Goal: Task Accomplishment & Management: Manage account settings

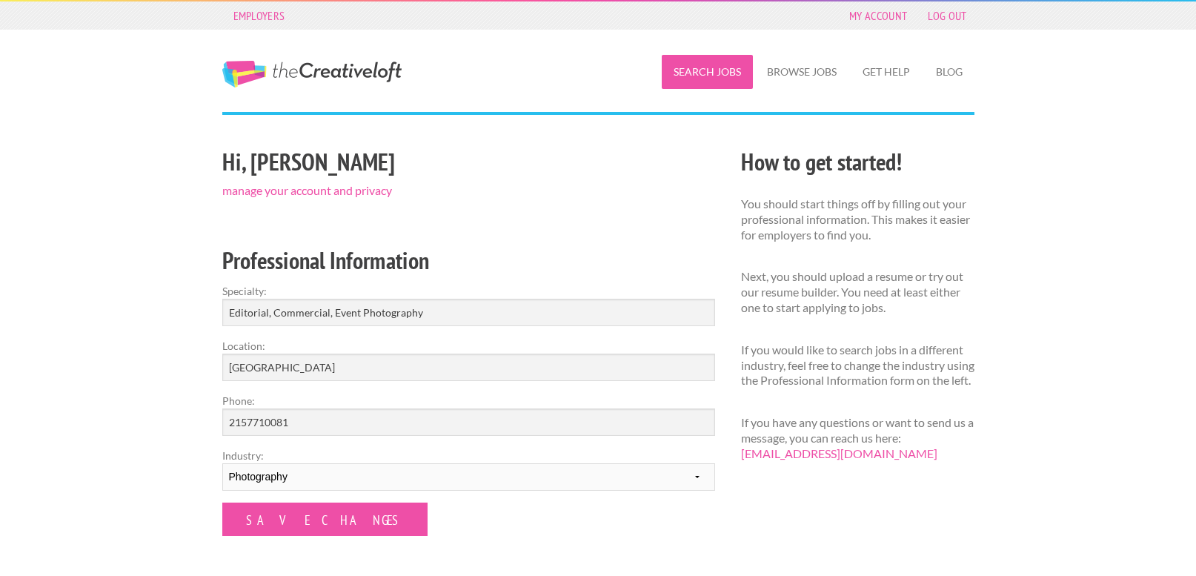
click at [719, 59] on link "Search Jobs" at bounding box center [707, 72] width 91 height 34
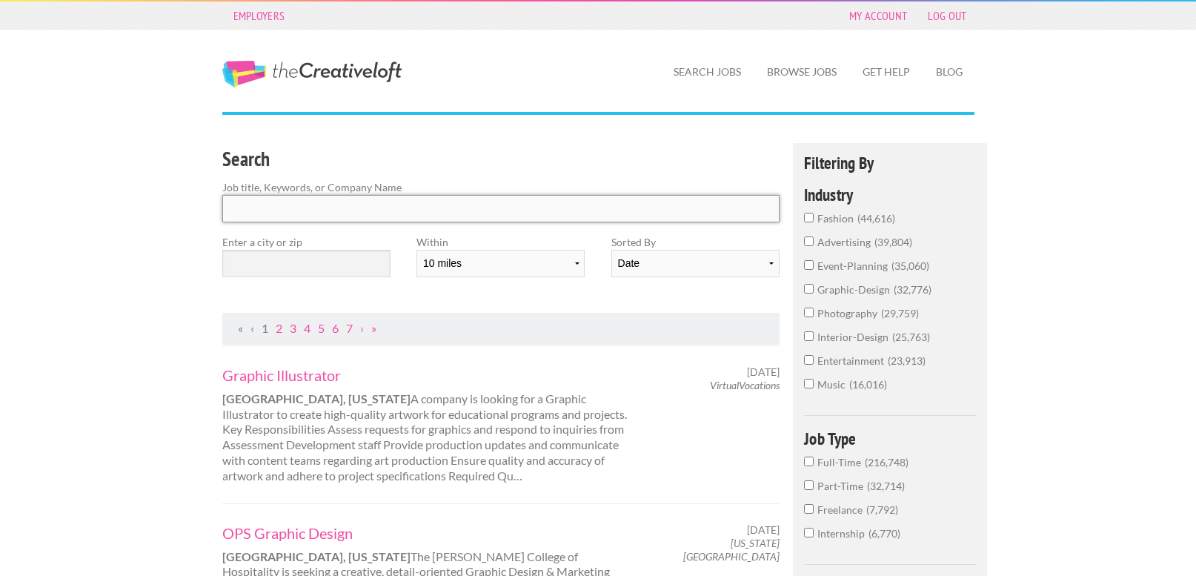
click at [432, 204] on input "Search" at bounding box center [501, 208] width 558 height 27
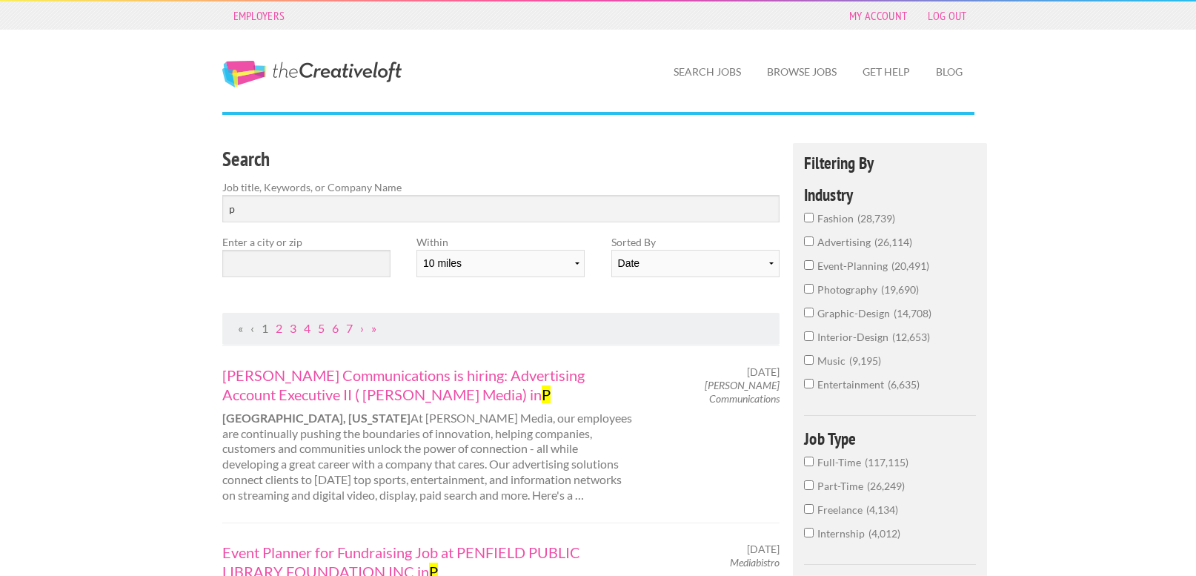
click at [845, 279] on label "event-planning 20,491" at bounding box center [890, 270] width 173 height 24
click at [814, 270] on input "event-planning 20,491" at bounding box center [809, 265] width 10 height 10
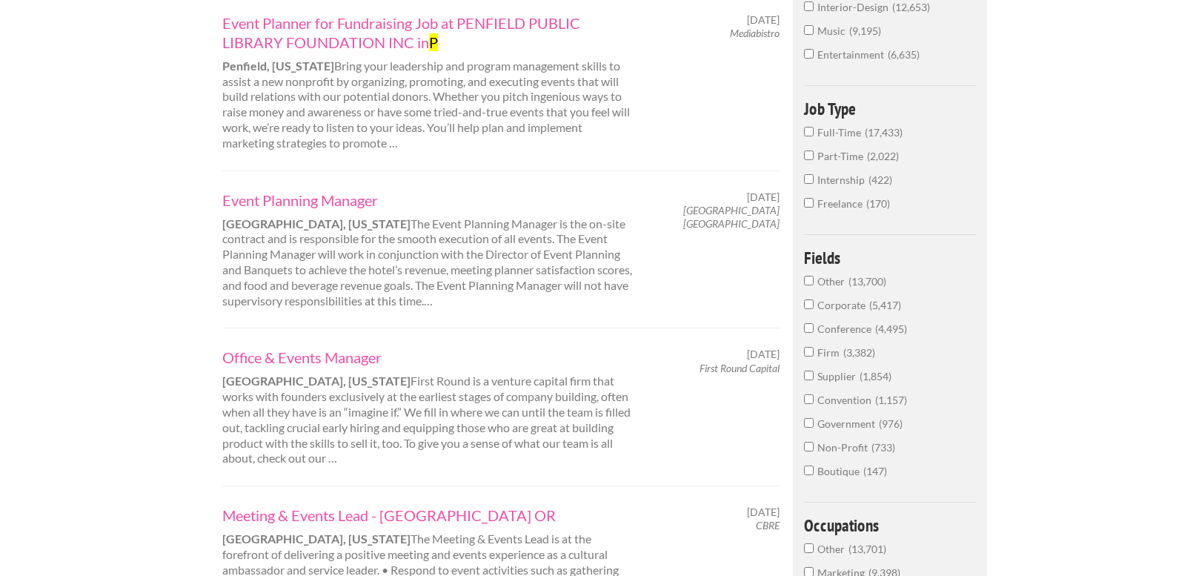
scroll to position [369, 0]
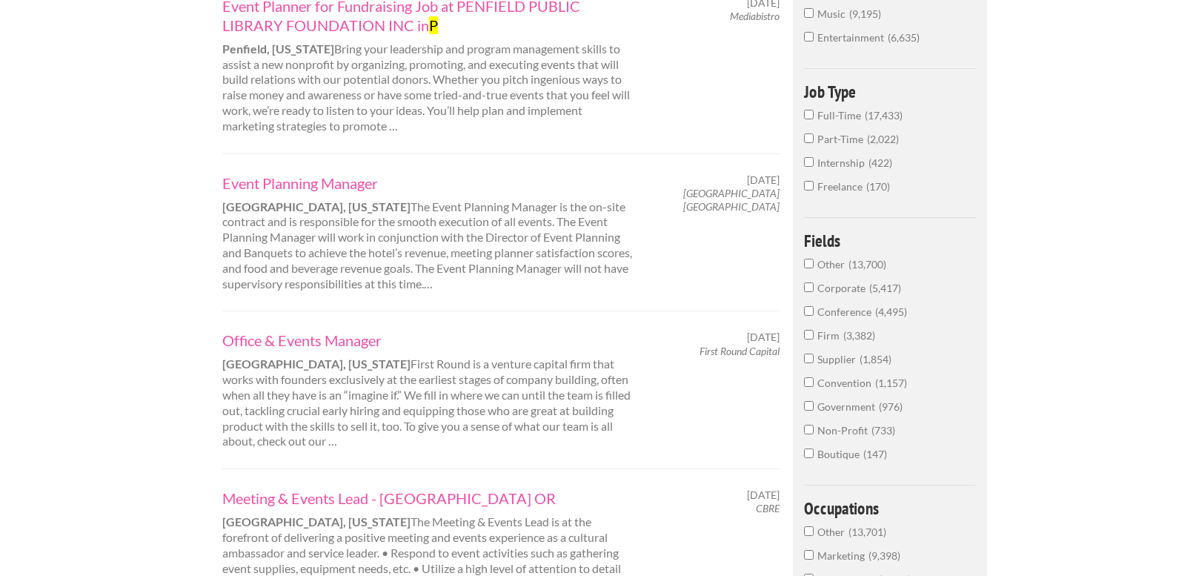
click at [855, 182] on span "Freelance" at bounding box center [841, 186] width 49 height 13
click at [814, 182] on input "Freelance 170" at bounding box center [809, 186] width 10 height 10
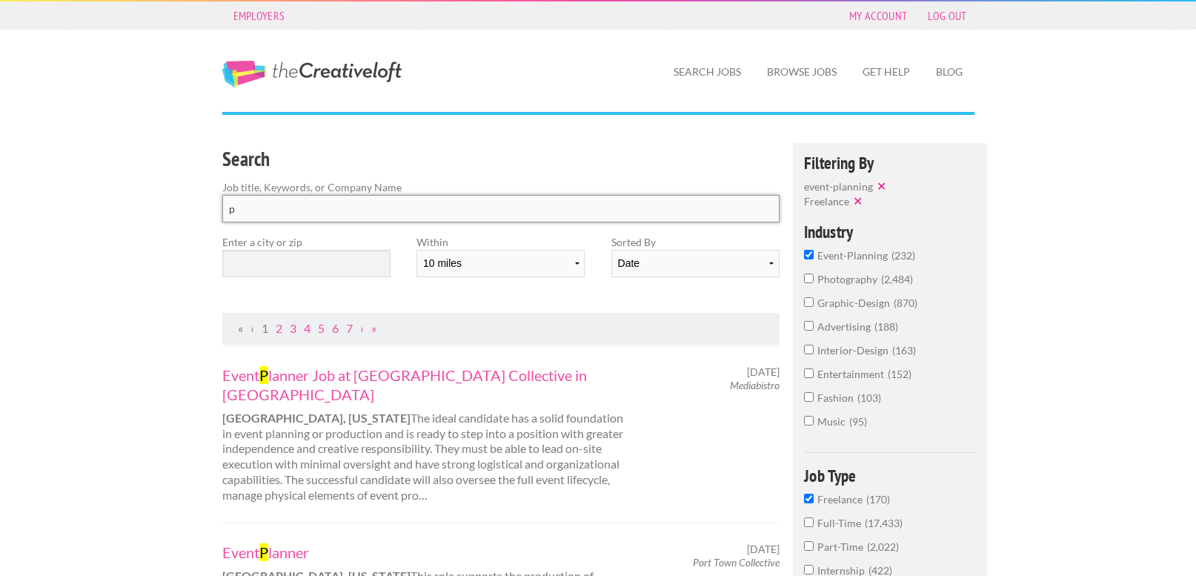
click at [493, 207] on input "p" at bounding box center [501, 208] width 558 height 27
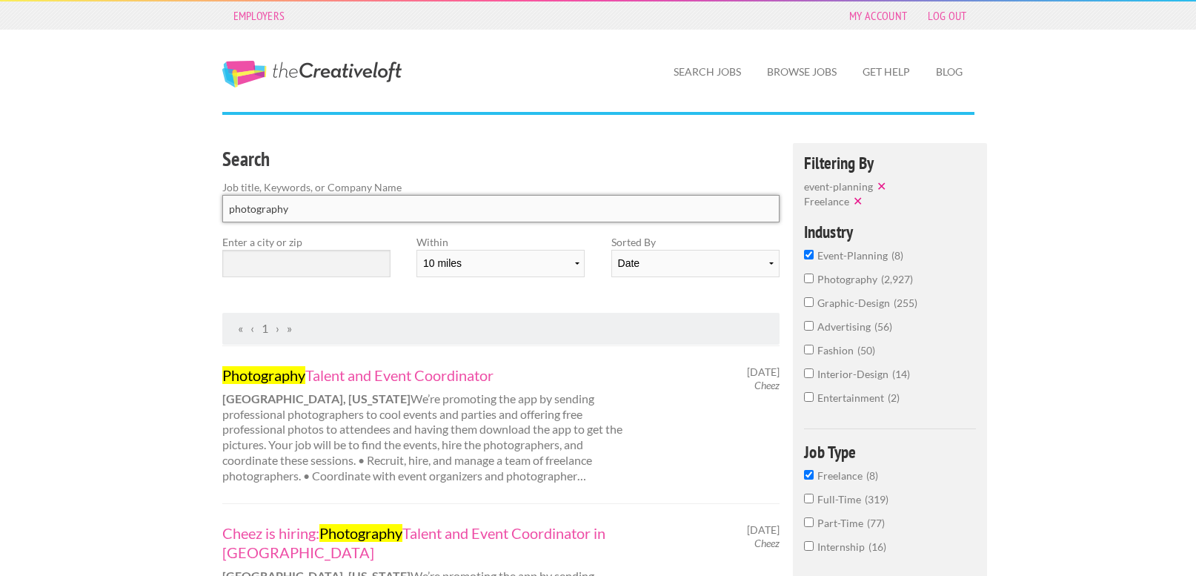
type input "photography"
click at [337, 259] on input "text" at bounding box center [306, 263] width 168 height 27
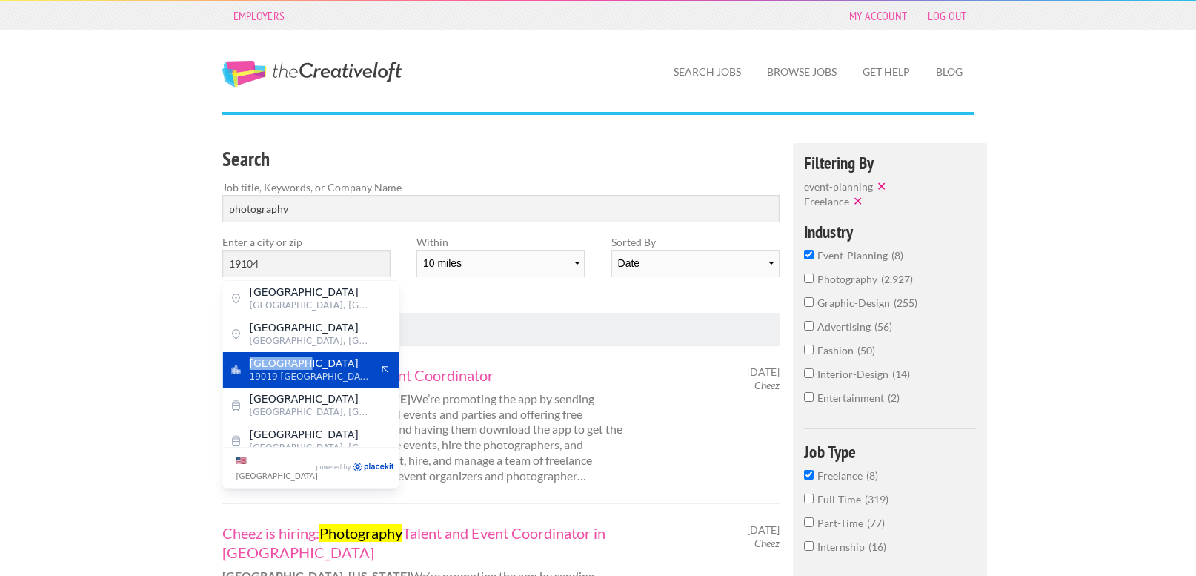
drag, startPoint x: 294, startPoint y: 347, endPoint x: 295, endPoint y: 370, distance: 23.0
click at [295, 370] on div "Pearl Street Philadelphia, Philadelphia County Haverford Avenue Philadelphia, P…" at bounding box center [311, 364] width 176 height 166
click at [295, 370] on span "19019 United States of America" at bounding box center [311, 376] width 122 height 13
type input "Philadelphia"
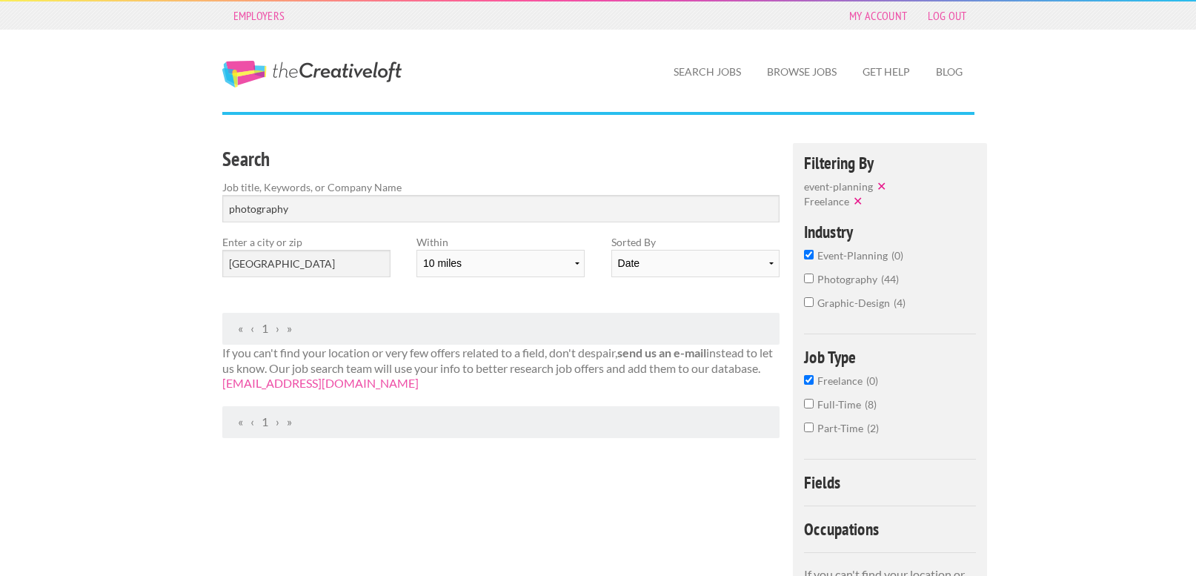
click at [834, 250] on span "event-planning" at bounding box center [854, 255] width 74 height 13
click at [814, 250] on input "event-planning 0" at bounding box center [809, 255] width 10 height 10
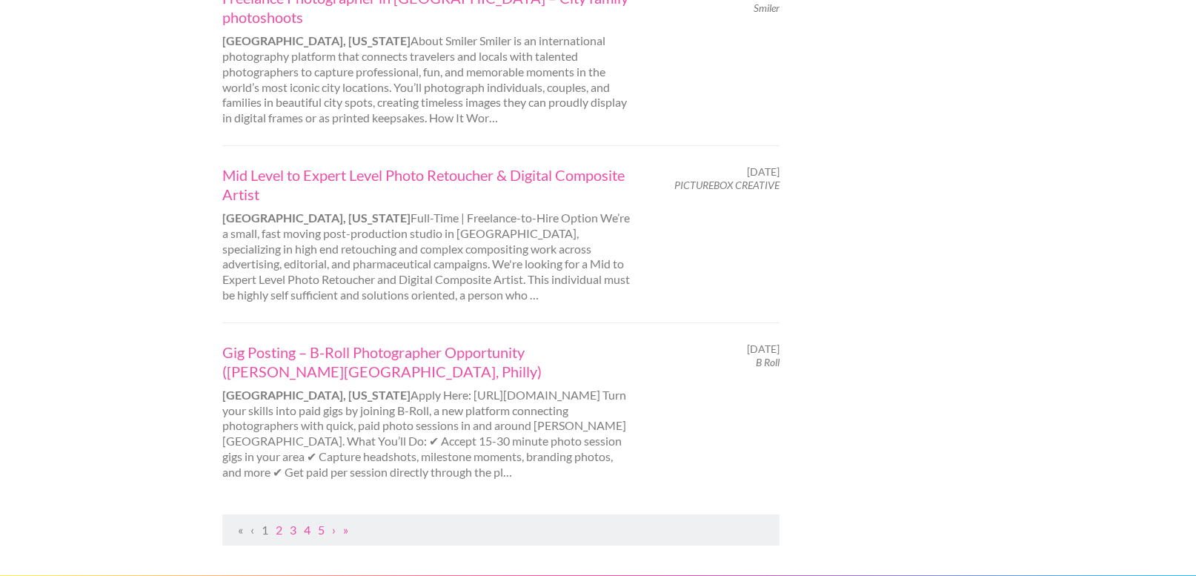
scroll to position [1520, 0]
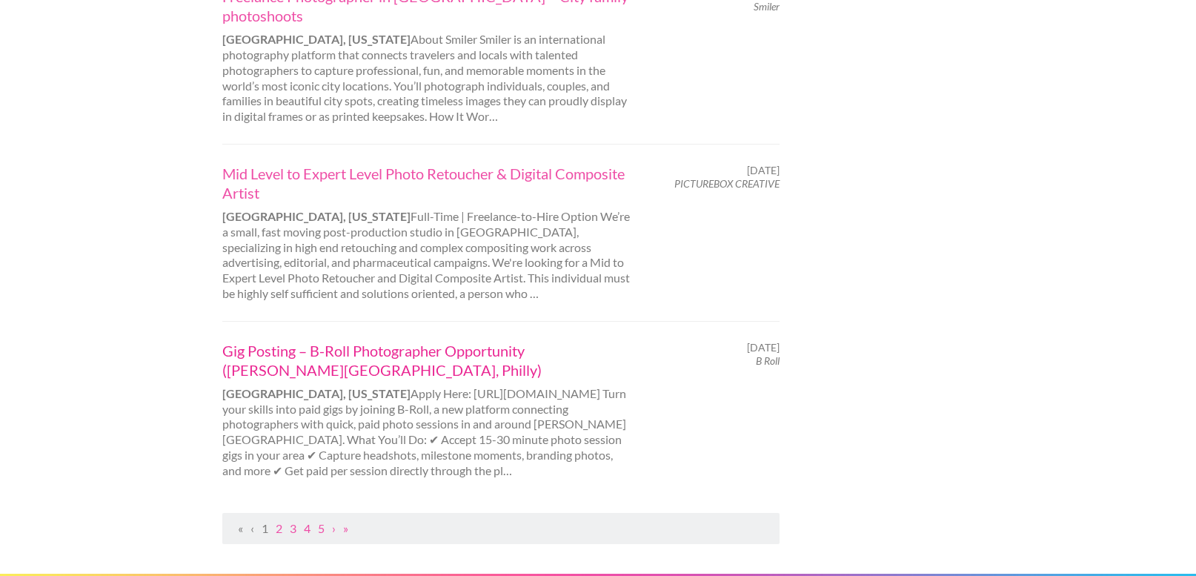
click at [533, 341] on link "Gig Posting – B-Roll Photographer Opportunity (Rittenhouse Square, Philly)" at bounding box center [428, 360] width 412 height 39
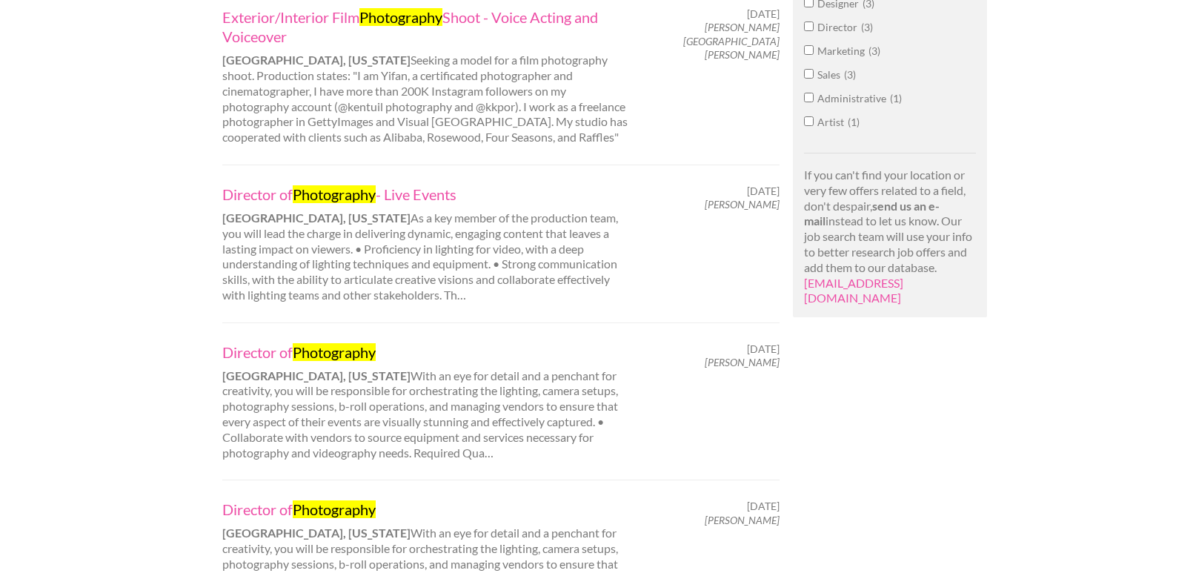
scroll to position [0, 0]
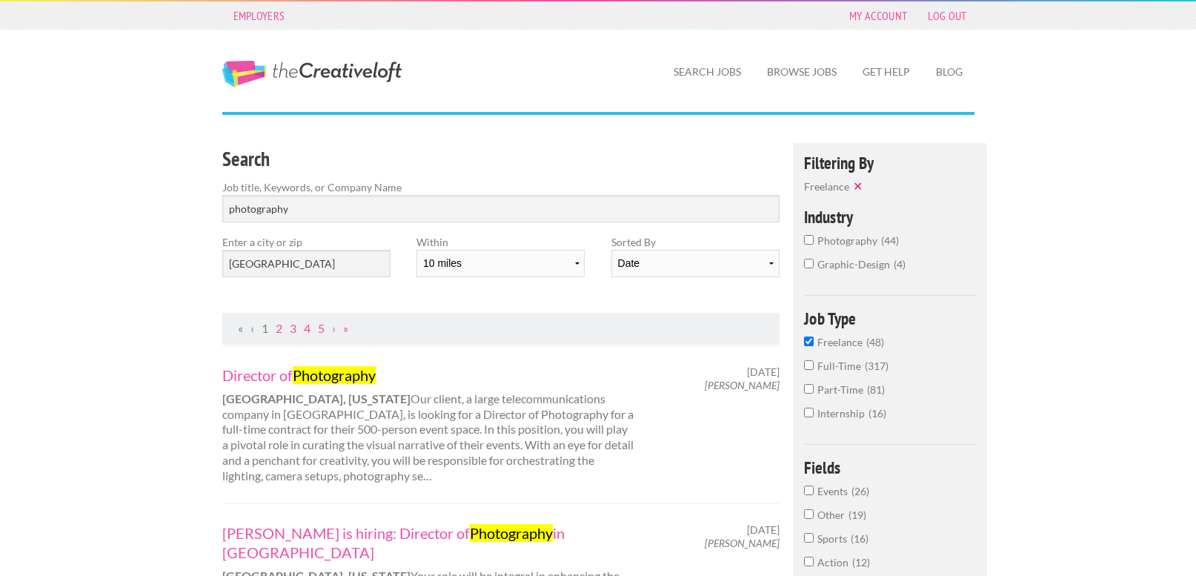
click at [850, 339] on span "Freelance" at bounding box center [841, 342] width 49 height 13
click at [814, 339] on input "Freelance 48" at bounding box center [809, 341] width 10 height 10
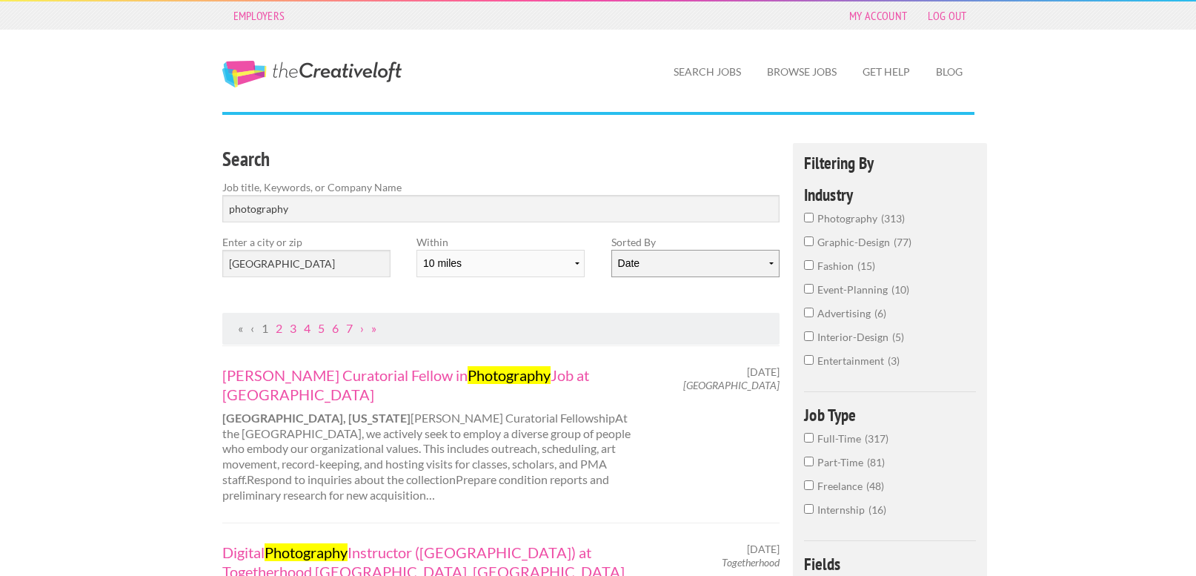
click at [684, 251] on select "Date Relevance" at bounding box center [695, 263] width 168 height 27
select select "jobs"
click at [611, 250] on select "Date Relevance" at bounding box center [695, 263] width 168 height 27
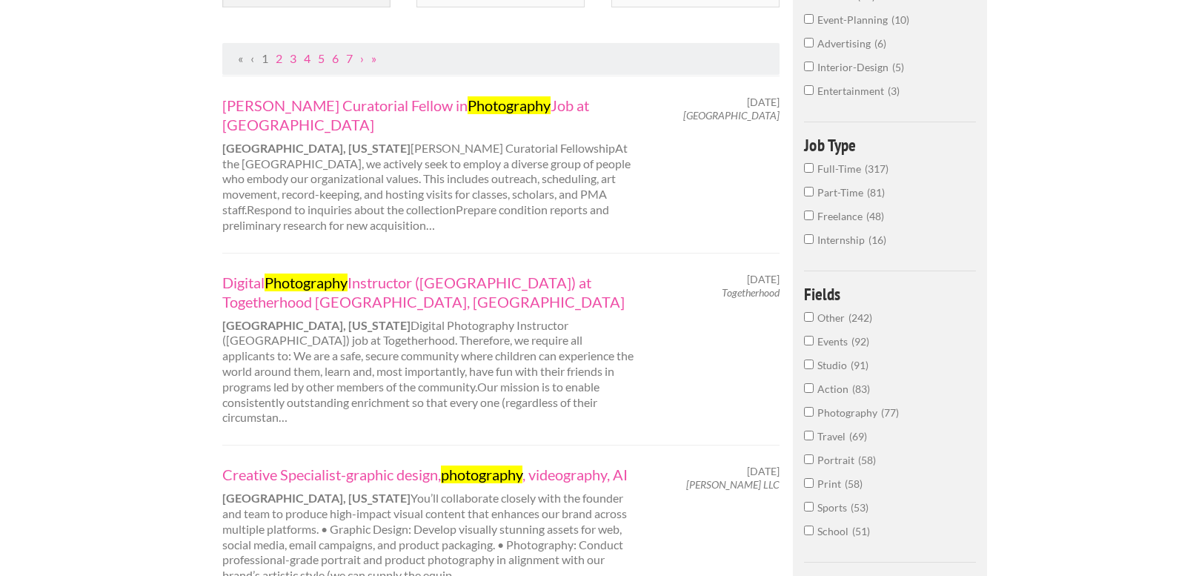
scroll to position [290, 0]
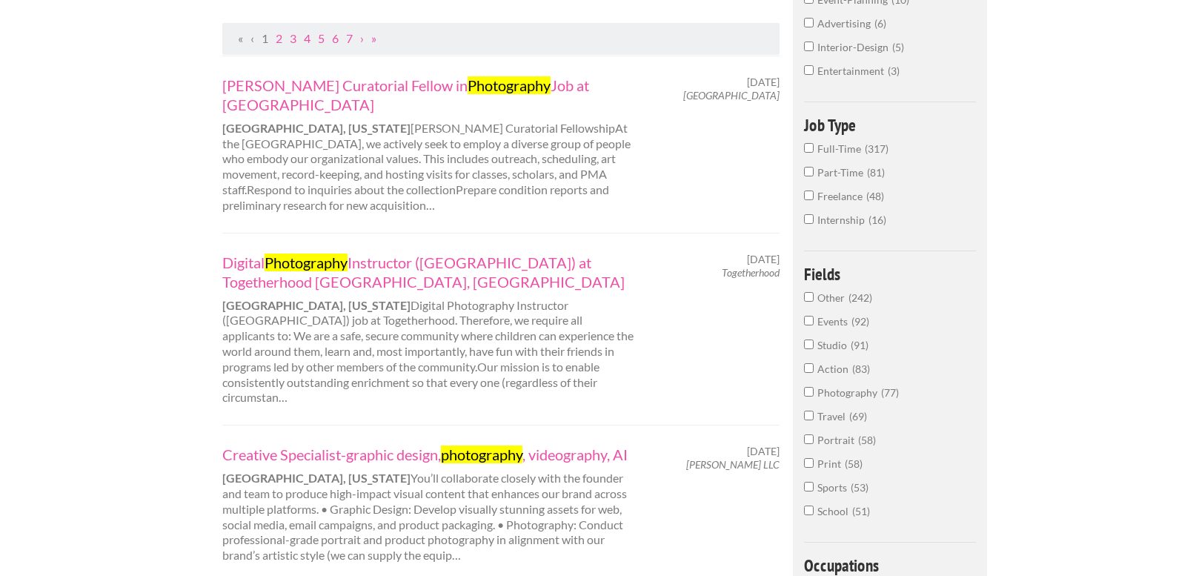
click at [848, 390] on span "Photography" at bounding box center [849, 392] width 64 height 13
click at [814, 390] on input "Photography 77" at bounding box center [809, 392] width 10 height 10
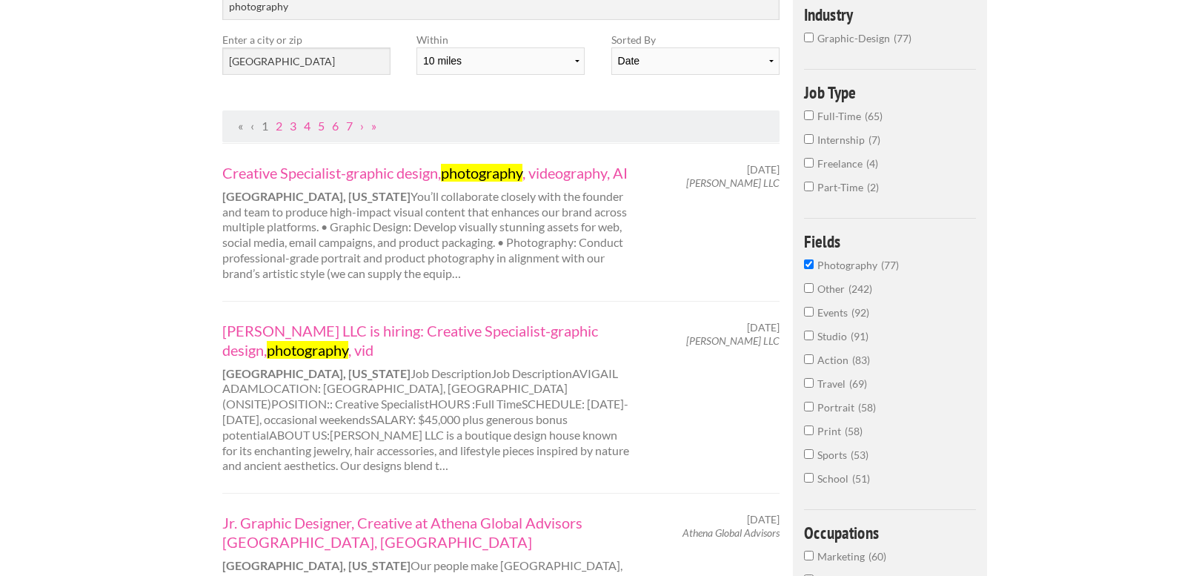
scroll to position [98, 0]
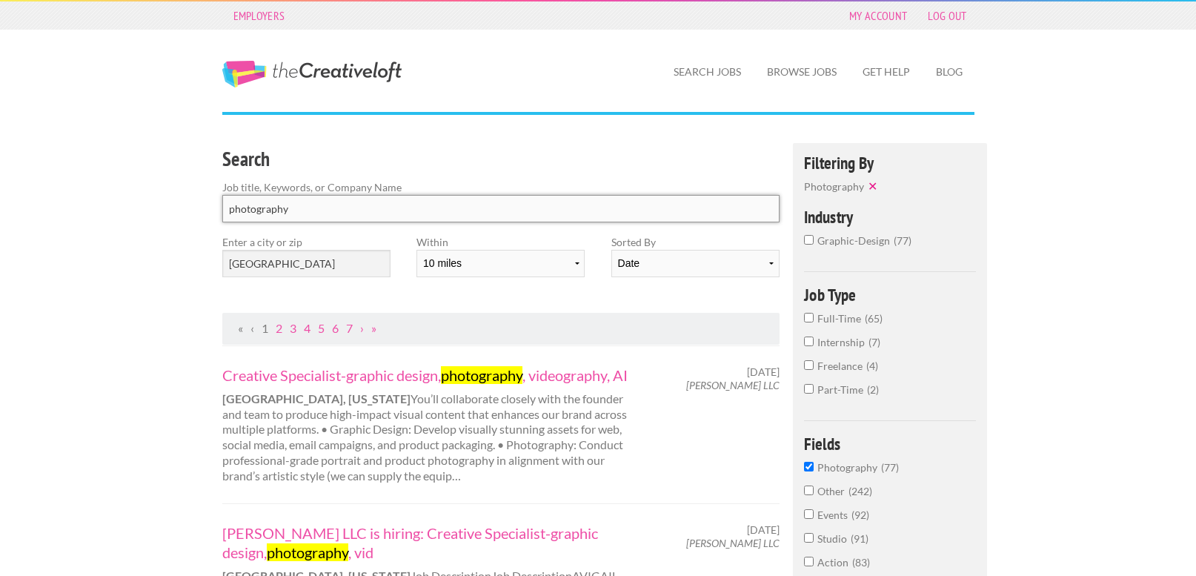
click at [532, 203] on input "photography" at bounding box center [501, 208] width 558 height 27
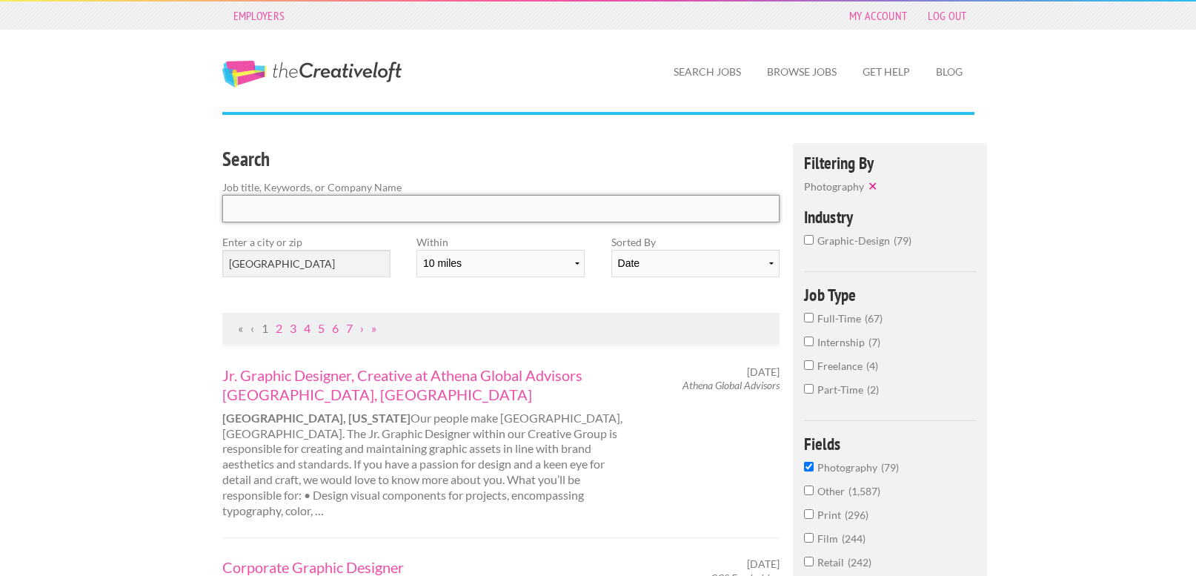
click at [887, 16] on link "My Account" at bounding box center [878, 15] width 73 height 21
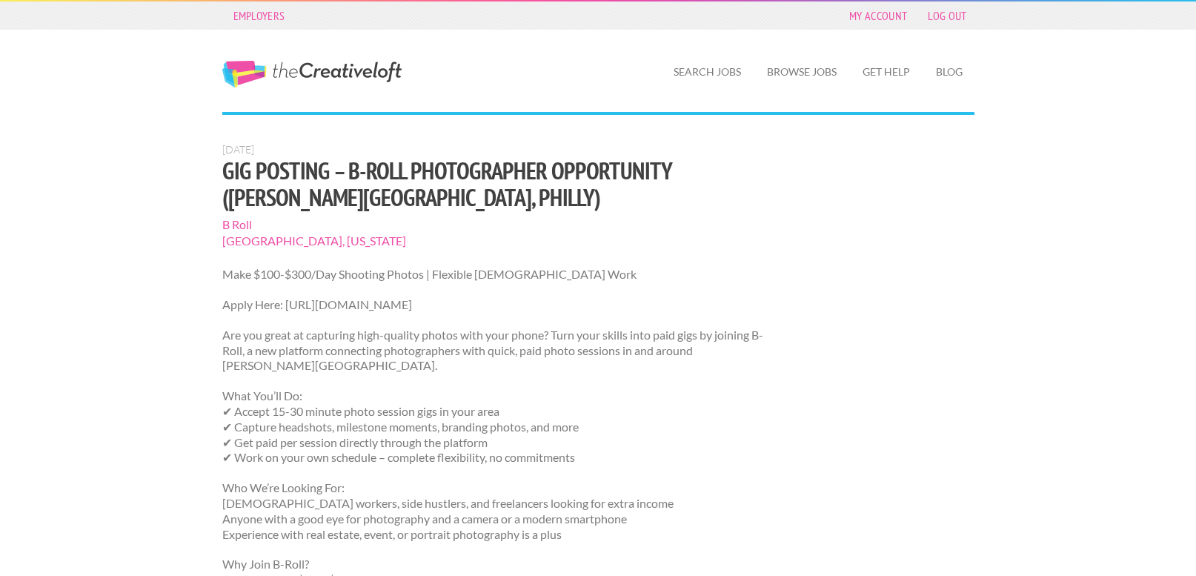
drag, startPoint x: 536, startPoint y: 307, endPoint x: 322, endPoint y: 309, distance: 213.4
click at [322, 309] on p "Apply Here: https://www.b-rollapp.com/b-roller-registration/" at bounding box center [501, 305] width 558 height 16
drag, startPoint x: 286, startPoint y: 304, endPoint x: 424, endPoint y: 308, distance: 137.9
click at [424, 308] on p "Apply Here: https://www.b-rollapp.com/b-roller-registration/" at bounding box center [501, 305] width 558 height 16
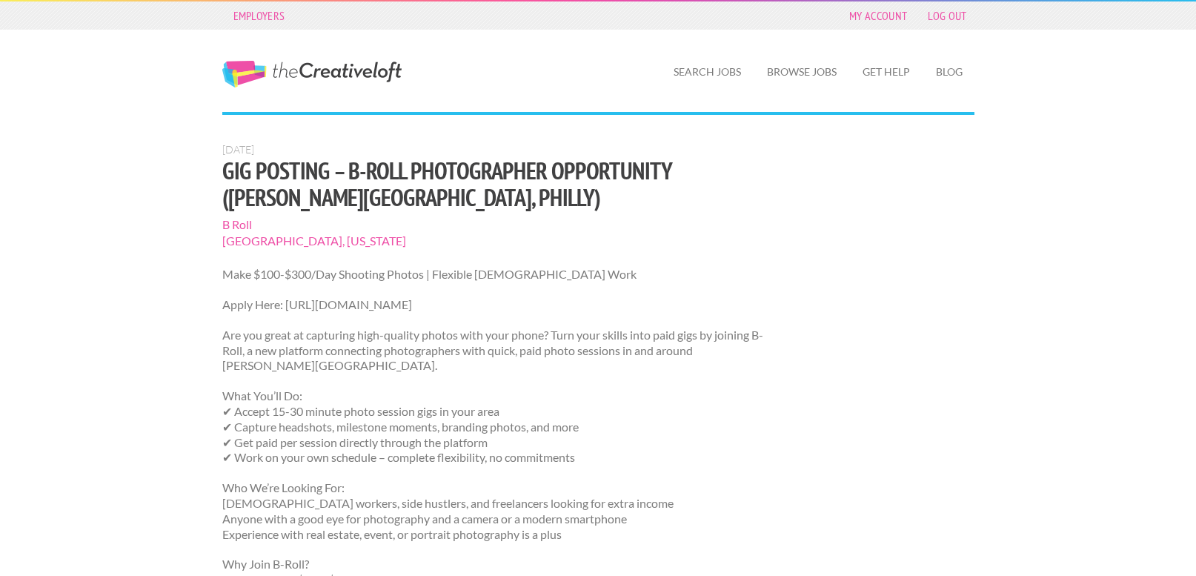
copy p "https://www.b-rollapp.com"
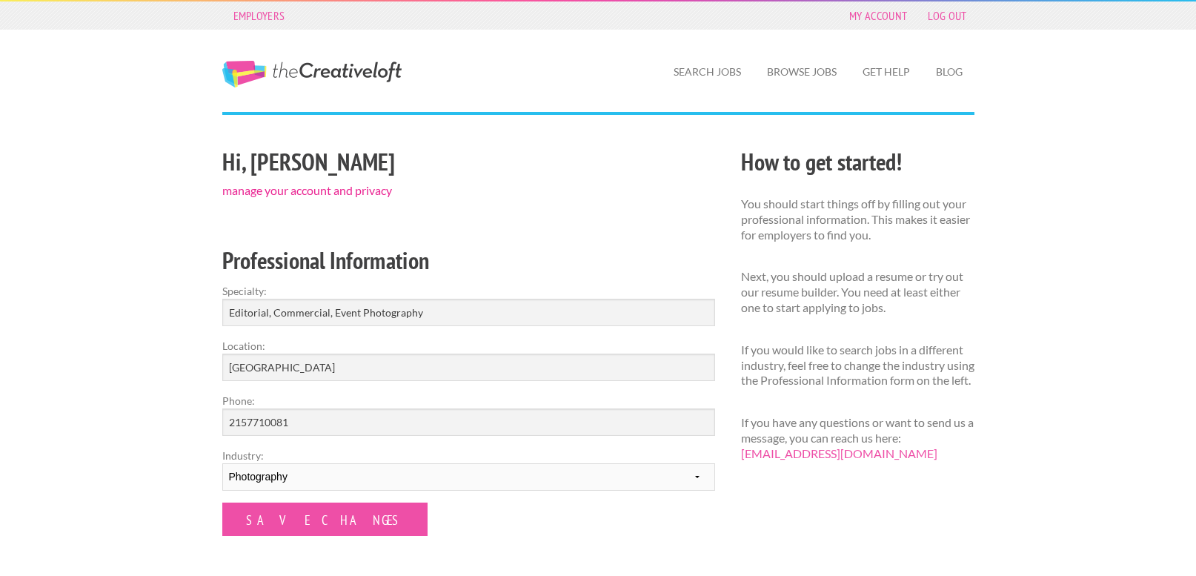
click at [326, 187] on link "manage your account and privacy" at bounding box center [307, 190] width 170 height 14
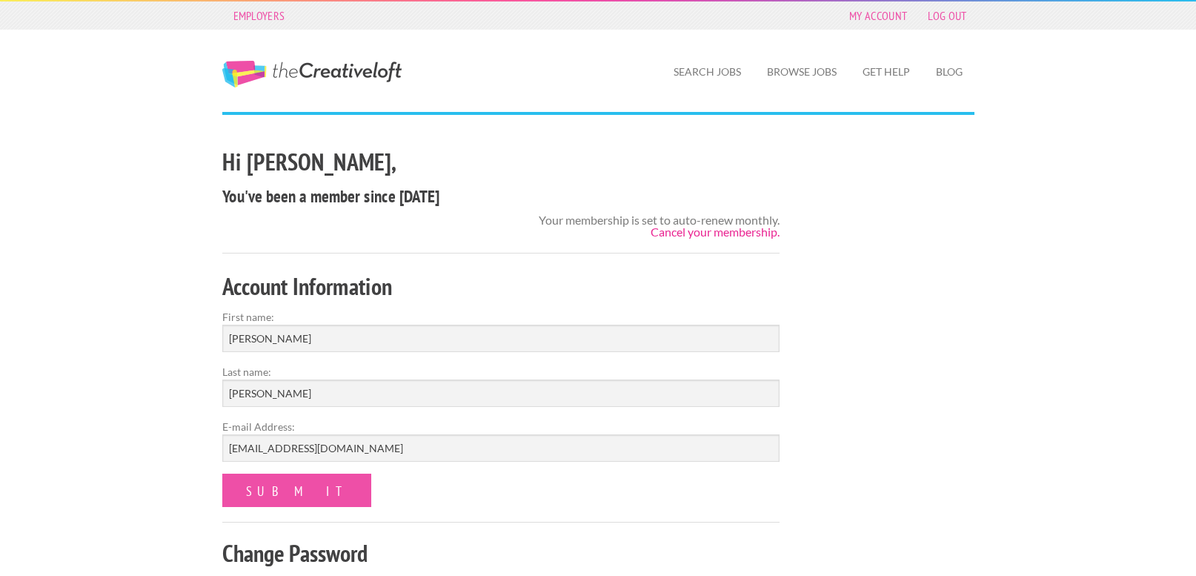
click at [743, 236] on link "Cancel your membership." at bounding box center [715, 231] width 129 height 14
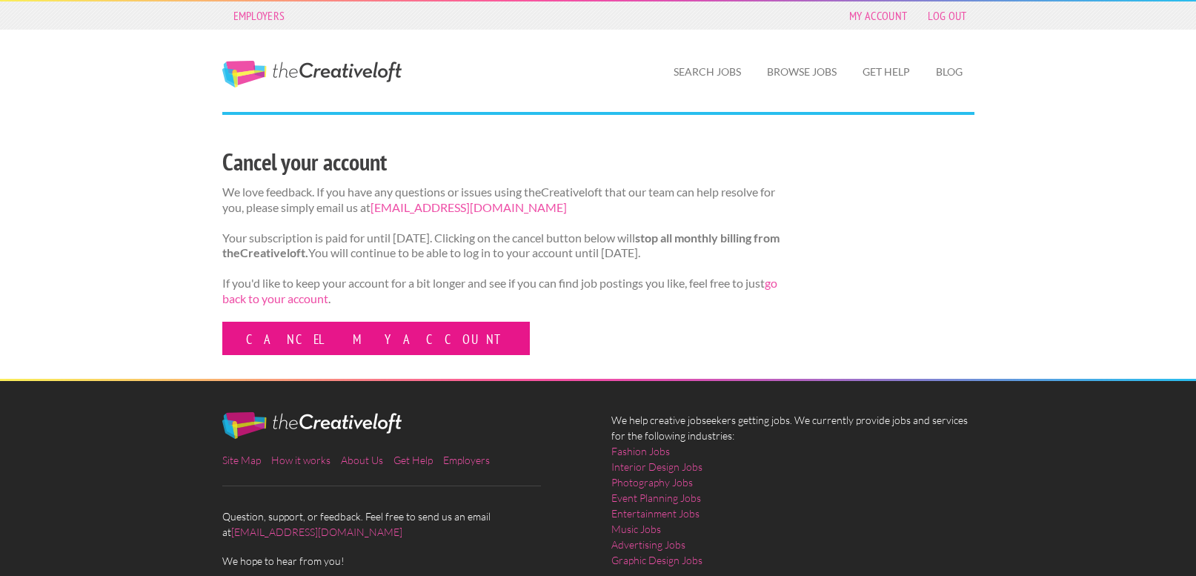
click at [333, 347] on link "Cancel my account" at bounding box center [375, 338] width 307 height 33
